Goal: Book appointment/travel/reservation

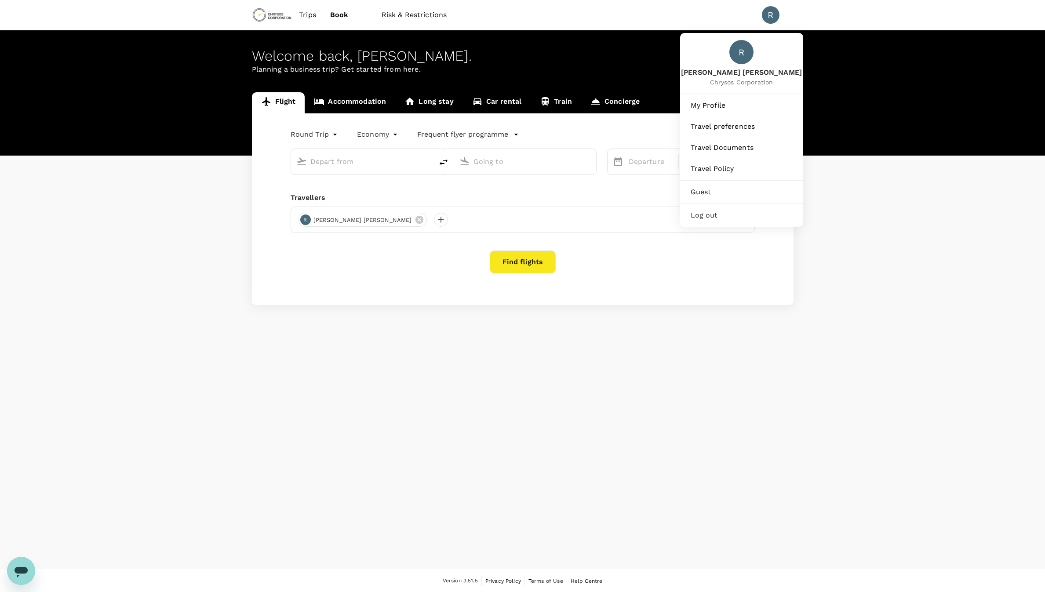
type input "[GEOGRAPHIC_DATA], [GEOGRAPHIC_DATA] (any)"
type input "Toronto [PERSON_NAME] Intl (YYZ)"
type input "[GEOGRAPHIC_DATA], [GEOGRAPHIC_DATA] (any)"
type input "Toronto [PERSON_NAME] Intl (YYZ)"
click at [739, 81] on span "Chrysos Corporation" at bounding box center [741, 82] width 121 height 9
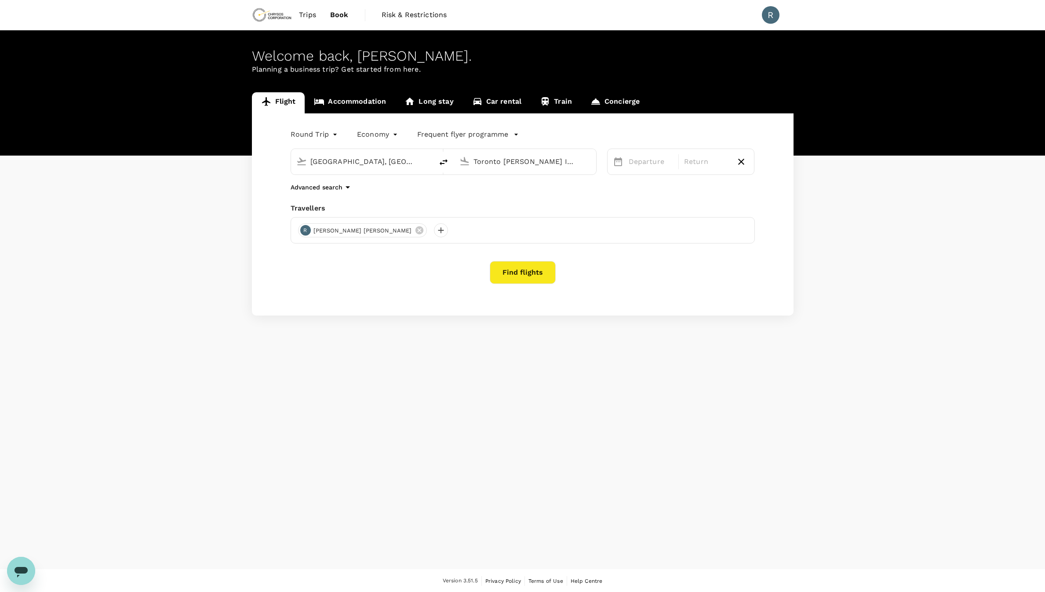
click at [419, 62] on div "Welcome back , [PERSON_NAME] ." at bounding box center [523, 56] width 542 height 16
click at [303, 11] on span "Trips" at bounding box center [307, 15] width 17 height 11
